Goal: Transaction & Acquisition: Purchase product/service

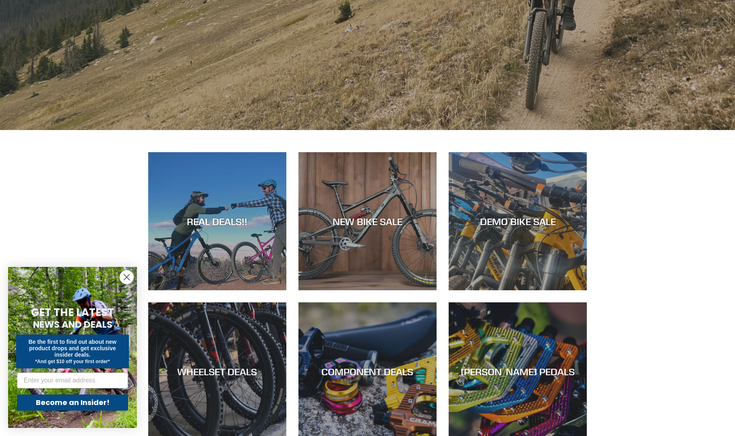
scroll to position [293, 0]
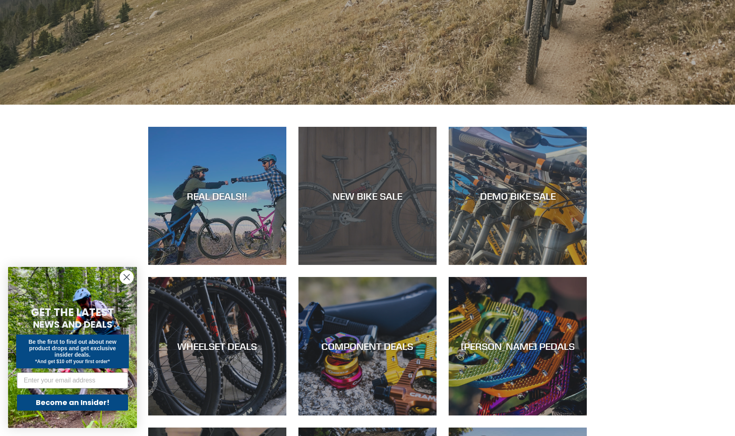
click at [373, 265] on div "NEW BIKE SALE" at bounding box center [367, 265] width 138 height 0
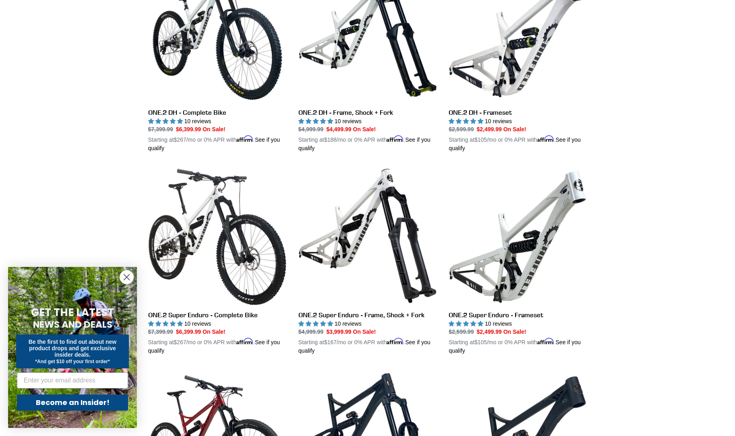
scroll to position [479, 0]
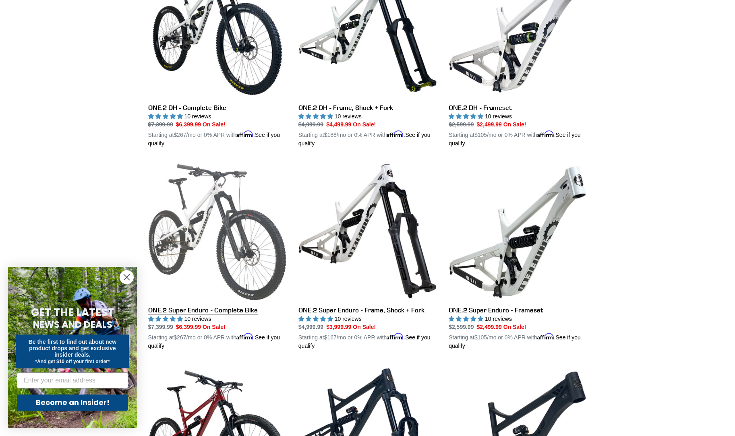
click at [247, 229] on link "ONE.2 Super Enduro - Complete Bike" at bounding box center [217, 256] width 138 height 189
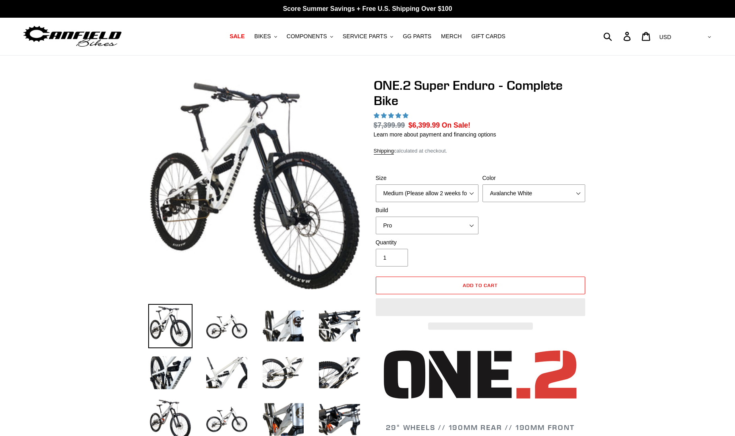
select select "highest-rating"
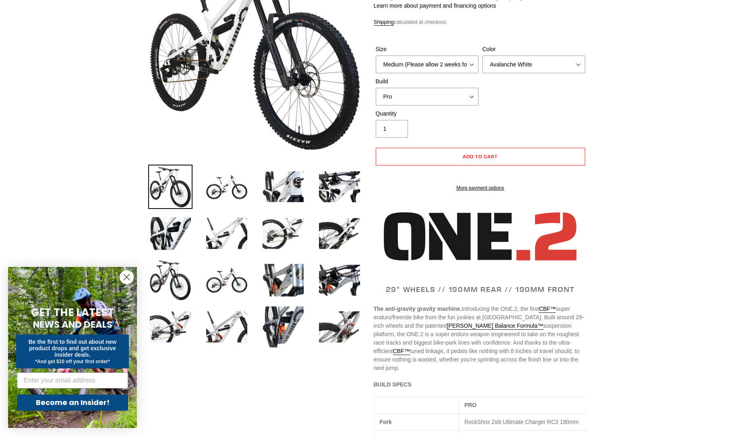
scroll to position [223, 0]
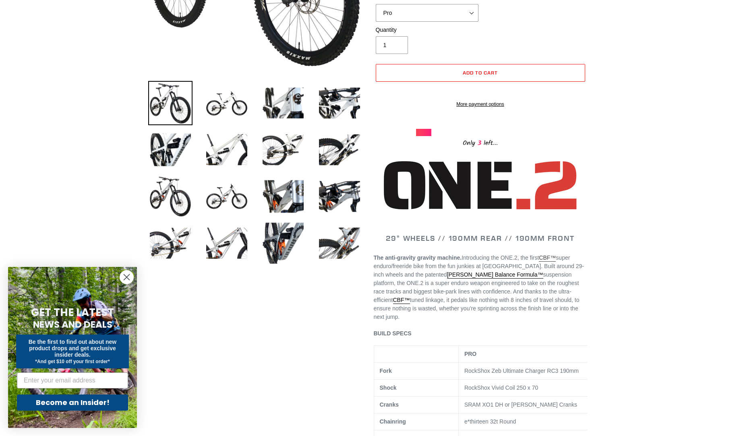
click at [556, 262] on link "CBF™" at bounding box center [547, 258] width 17 height 7
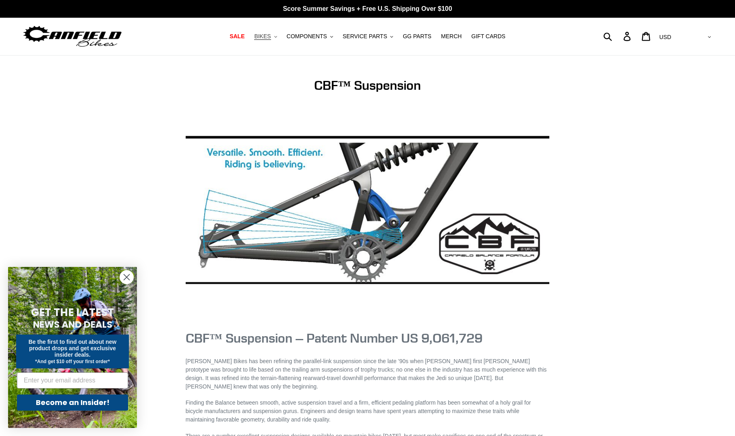
click at [270, 39] on span "BIKES" at bounding box center [262, 36] width 17 height 7
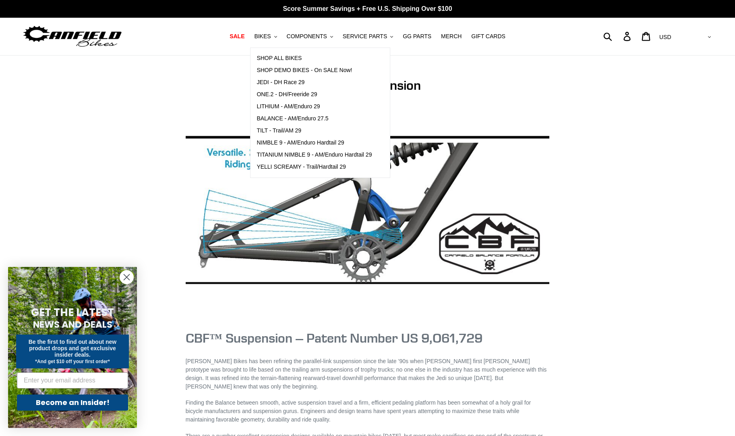
click at [85, 39] on img at bounding box center [72, 36] width 101 height 25
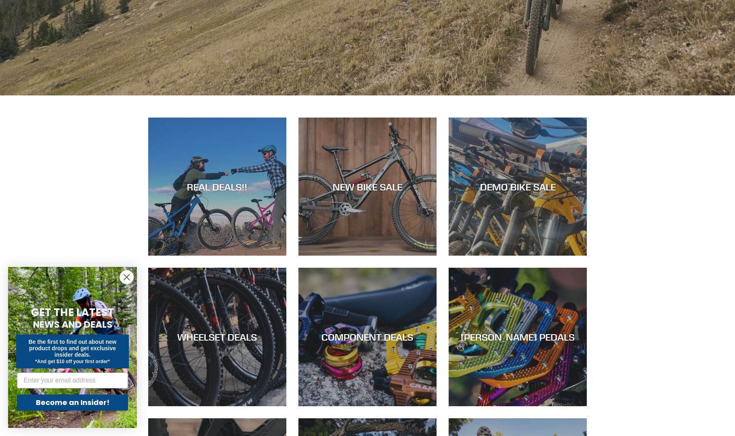
scroll to position [282, 0]
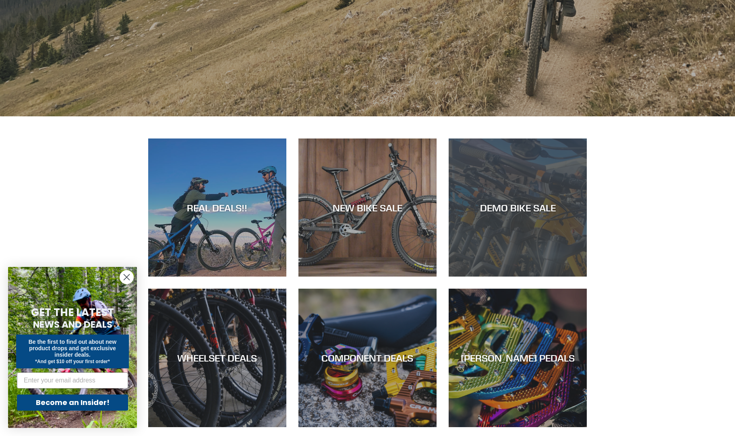
click at [499, 211] on div "DEMO BIKE SALE" at bounding box center [518, 208] width 138 height 12
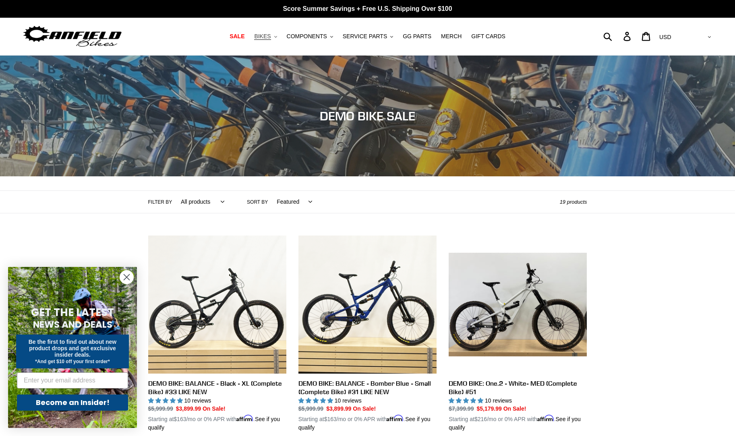
click at [268, 33] on span "BIKES" at bounding box center [262, 36] width 17 height 7
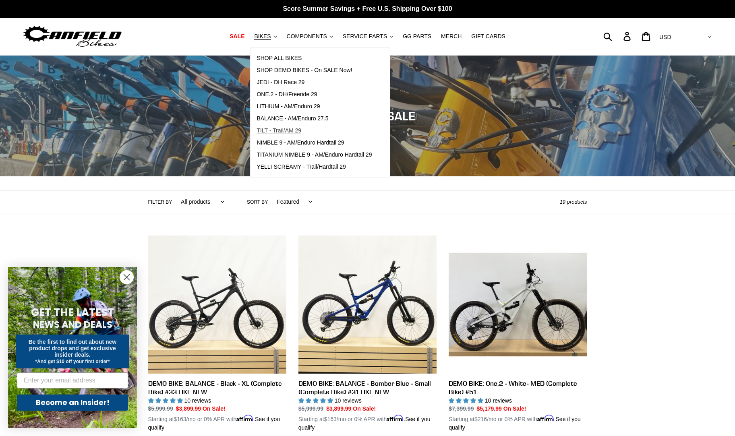
click at [290, 128] on span "TILT - Trail/AM 29" at bounding box center [279, 130] width 45 height 7
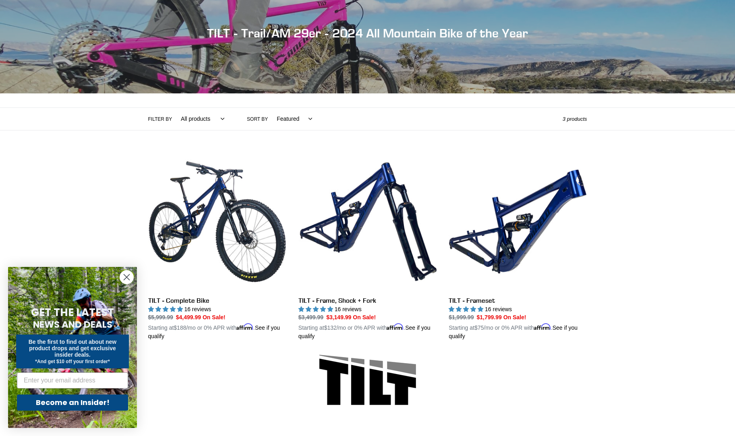
scroll to position [84, 0]
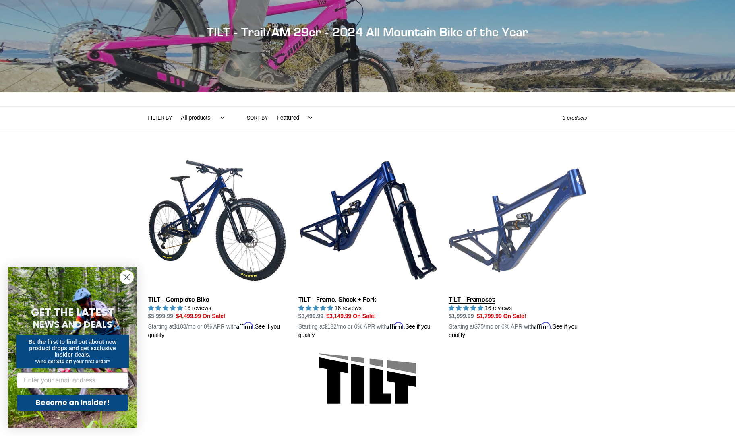
click at [551, 214] on link "TILT - Frameset" at bounding box center [518, 245] width 138 height 189
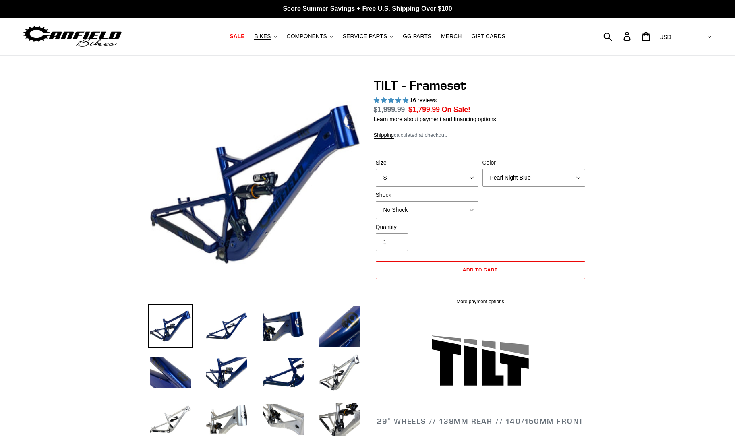
select select "highest-rating"
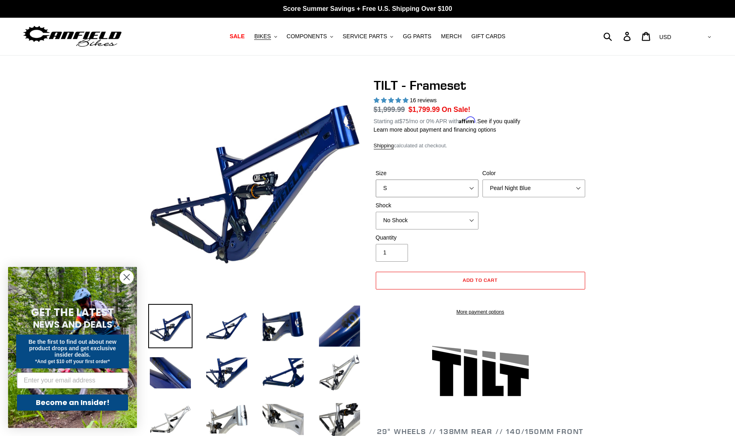
click at [468, 184] on select "S M L XL" at bounding box center [427, 189] width 103 height 18
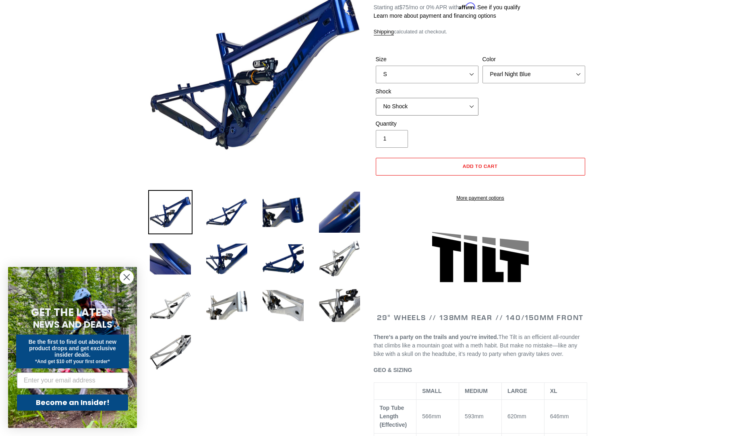
scroll to position [115, 0]
